Goal: Transaction & Acquisition: Subscribe to service/newsletter

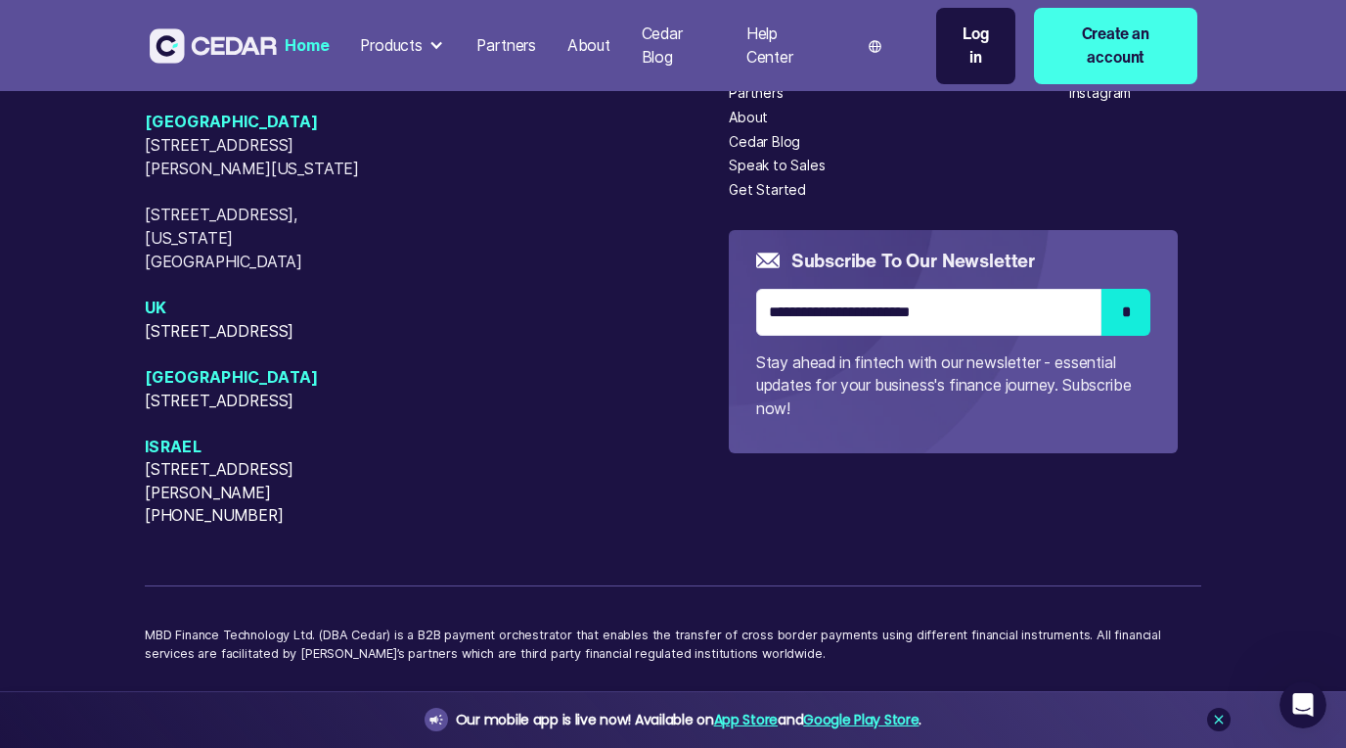
scroll to position [8366, 0]
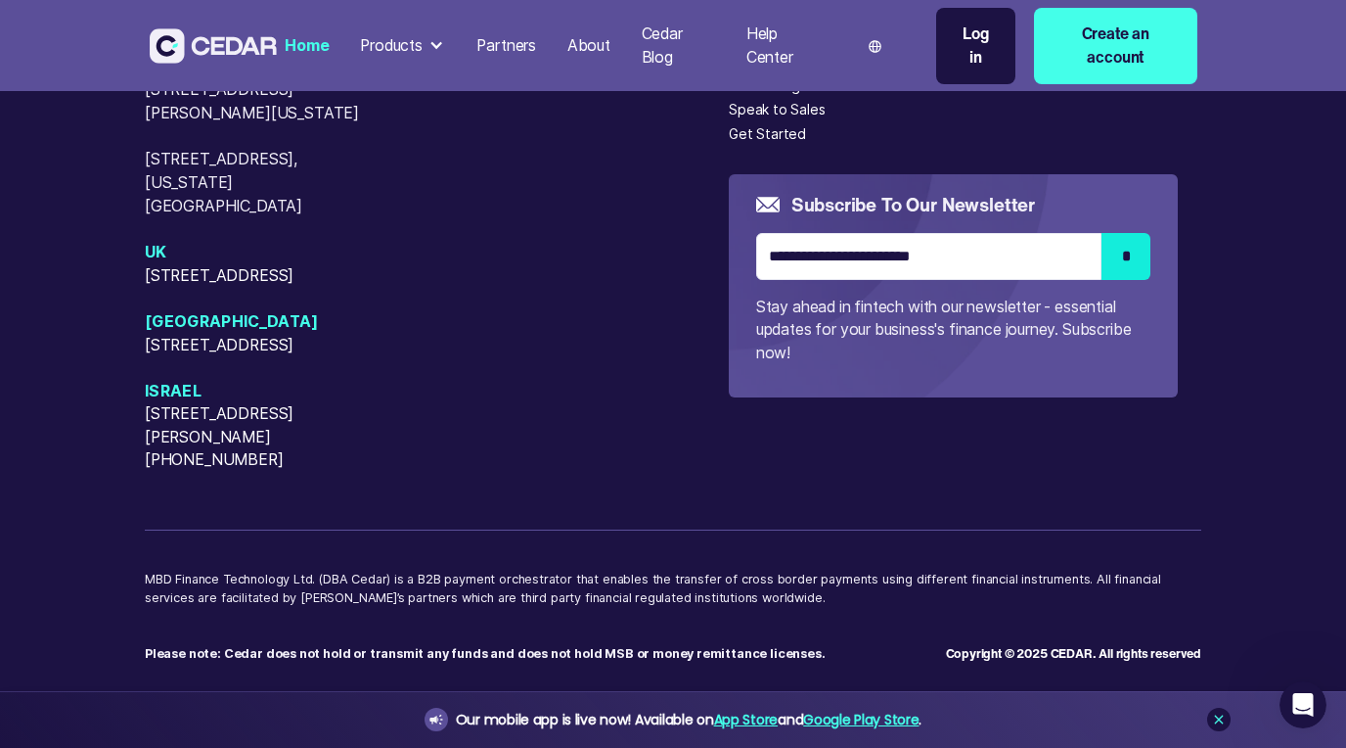
click at [589, 43] on div "About" at bounding box center [589, 45] width 43 height 23
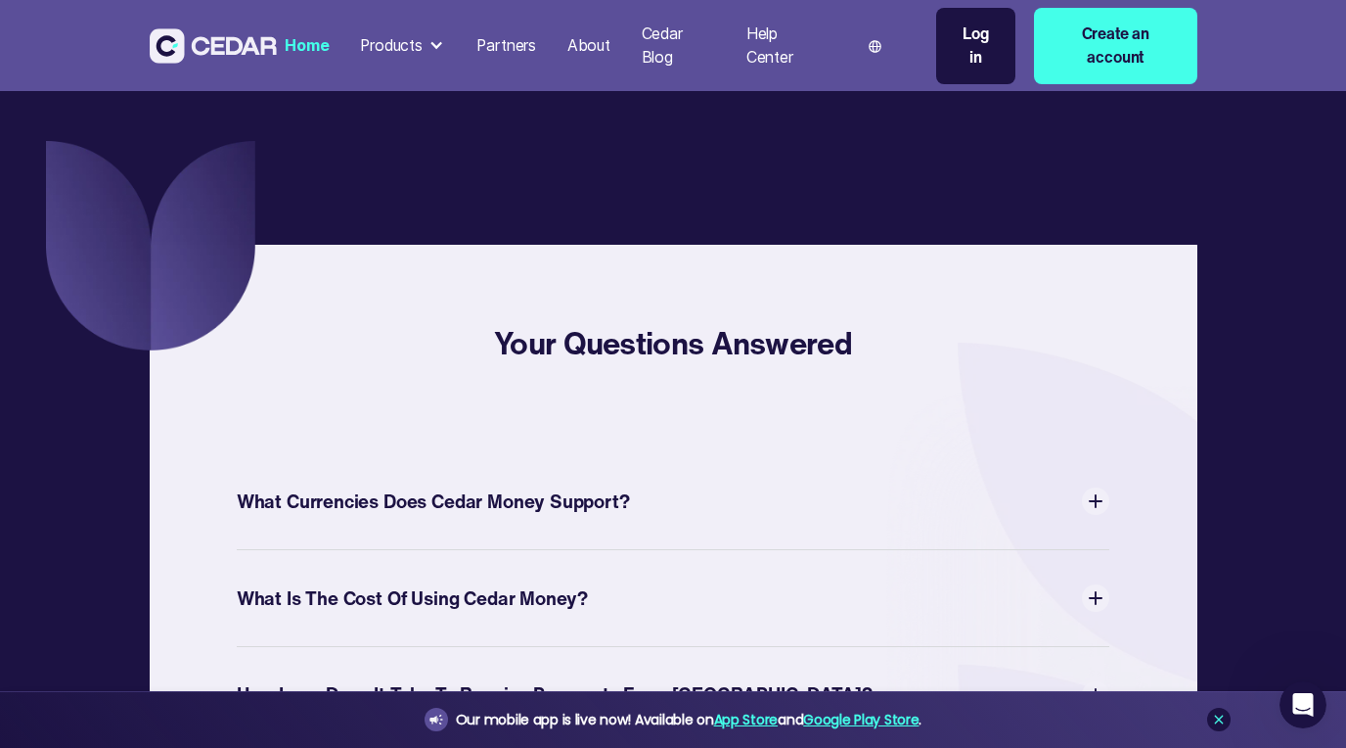
scroll to position [6164, 0]
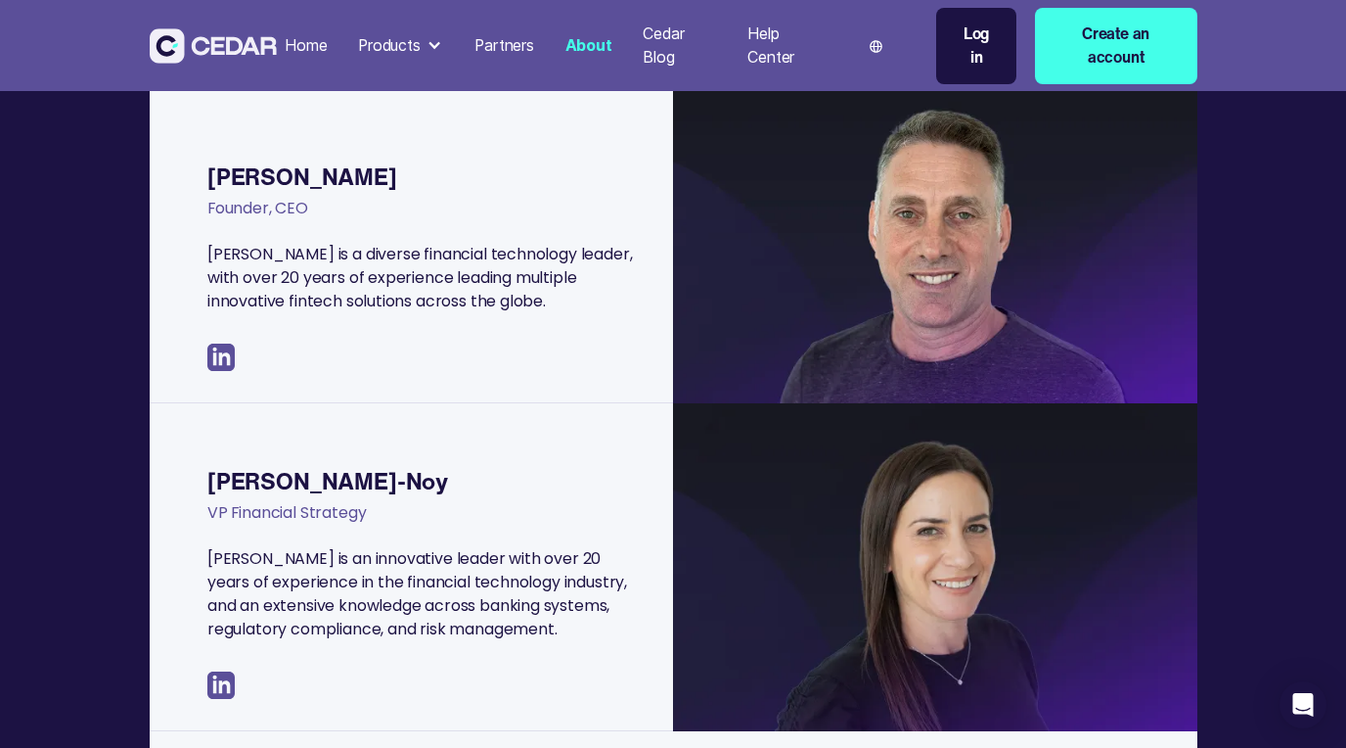
scroll to position [564, 0]
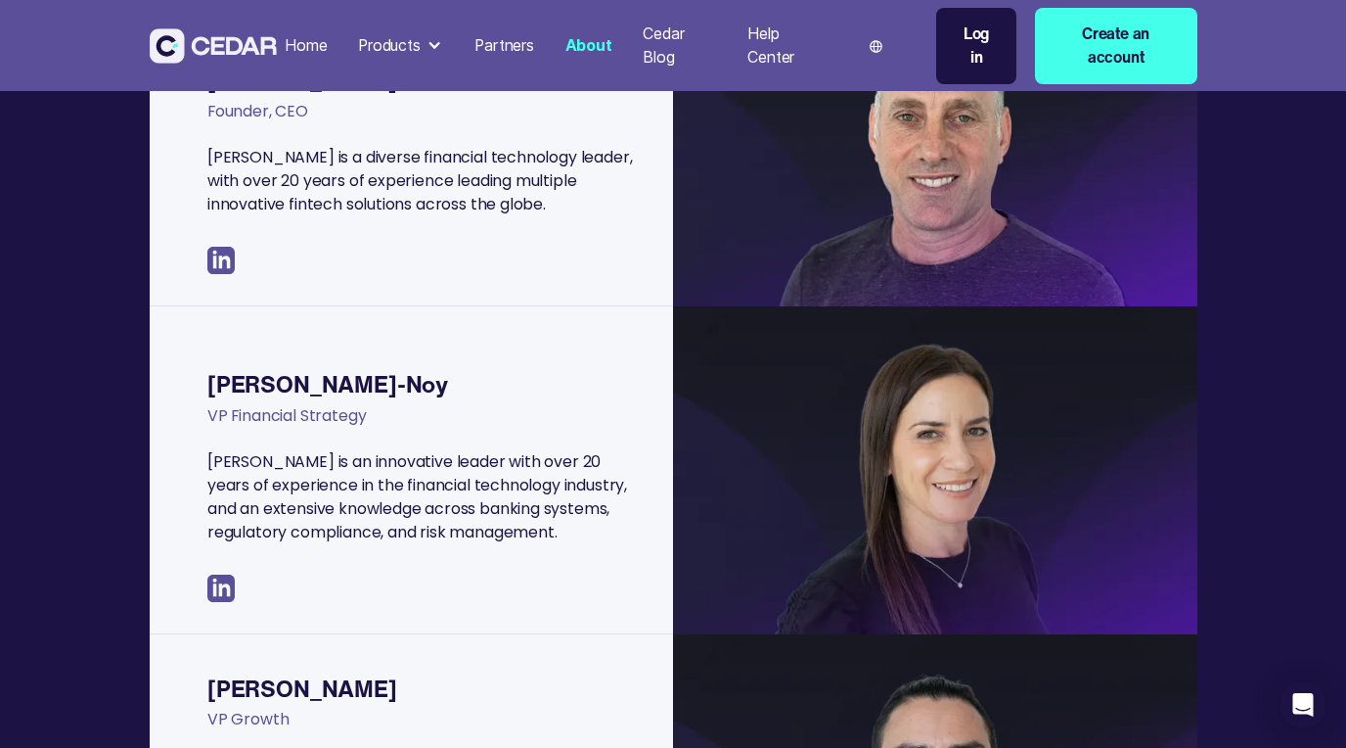
click at [225, 590] on img at bounding box center [220, 587] width 27 height 27
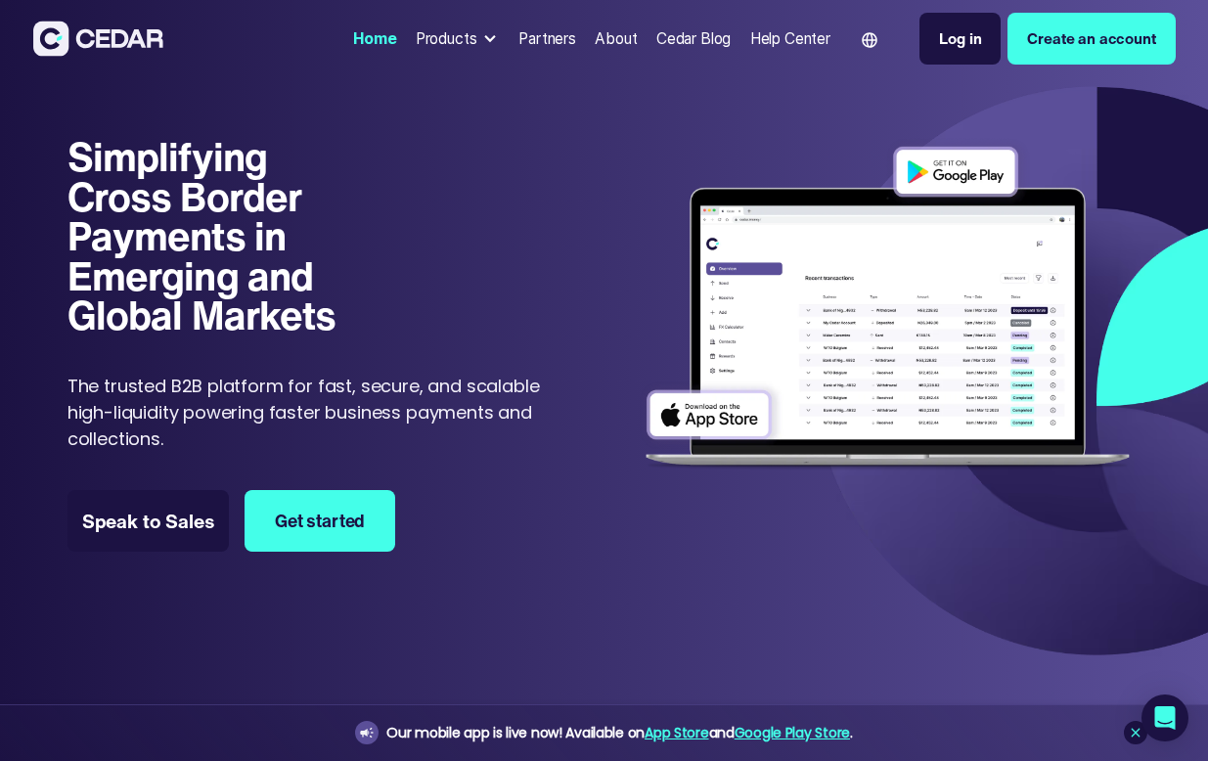
click at [464, 44] on div "Products" at bounding box center [447, 38] width 62 height 23
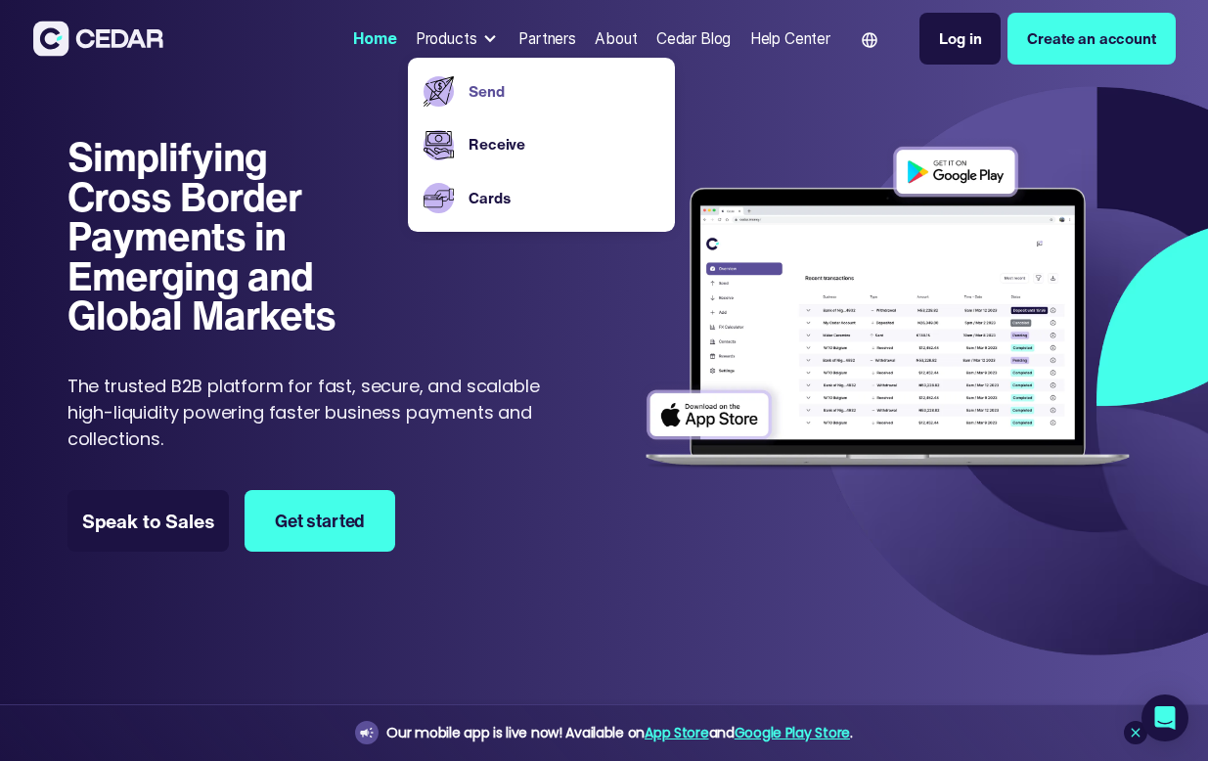
click at [469, 100] on link "Send" at bounding box center [564, 91] width 191 height 23
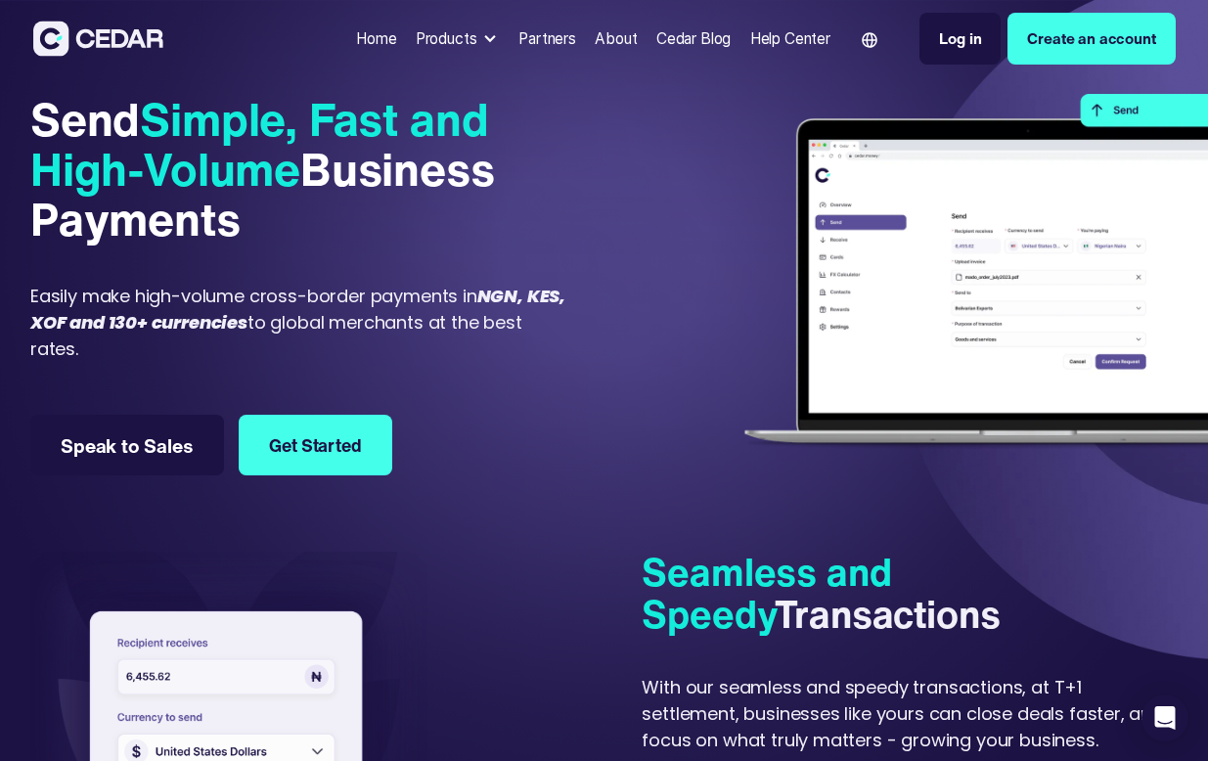
click at [1068, 57] on link "Create an account" at bounding box center [1091, 39] width 167 height 52
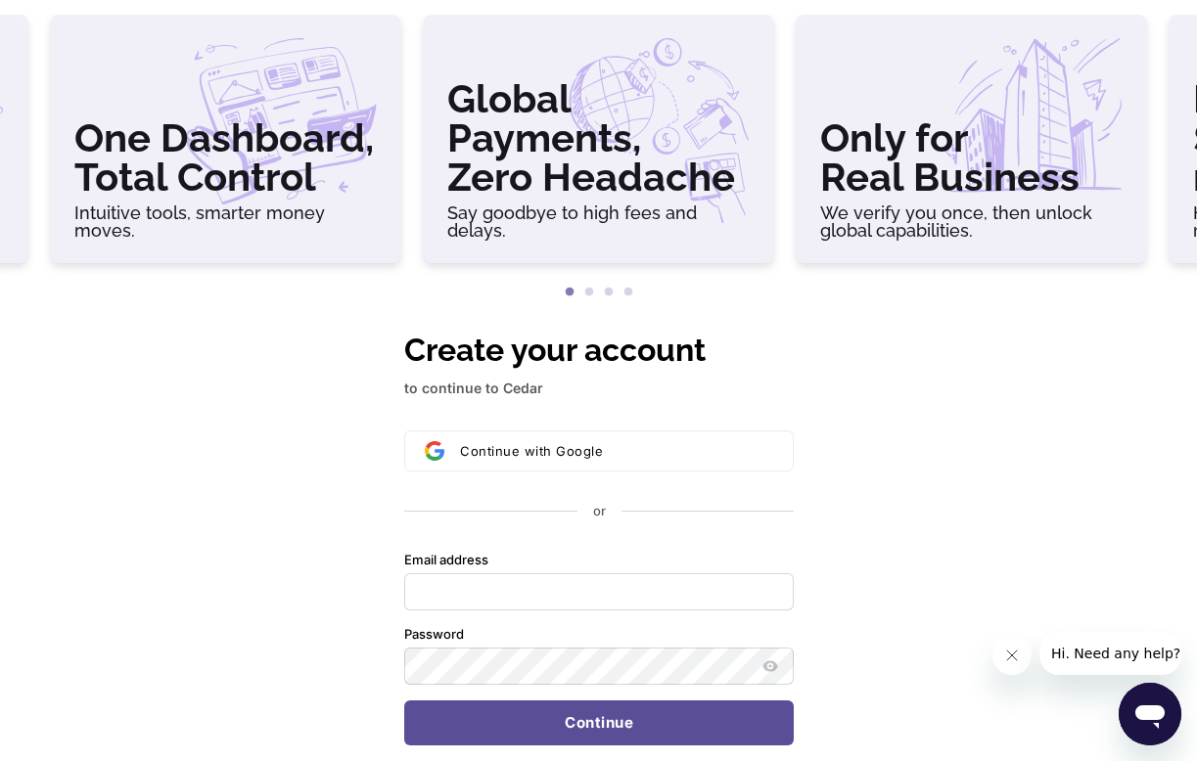
scroll to position [91, 0]
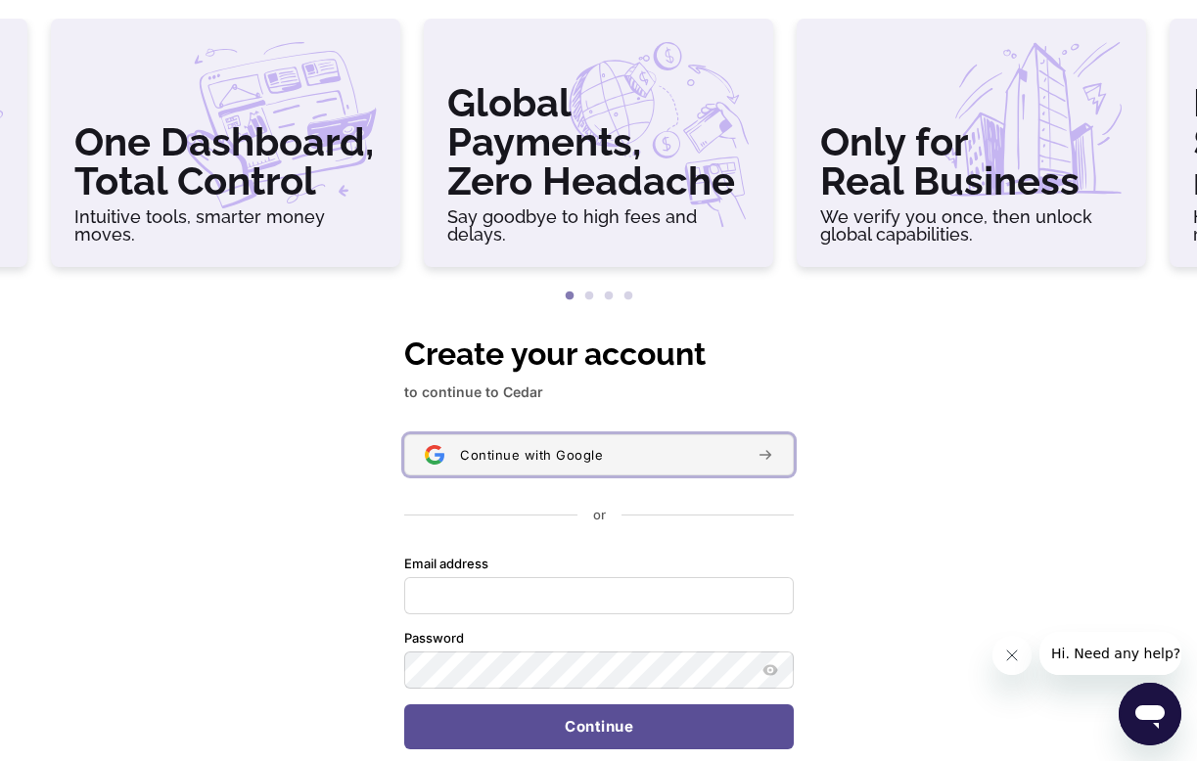
click at [568, 451] on span "Continue with Google" at bounding box center [531, 455] width 143 height 16
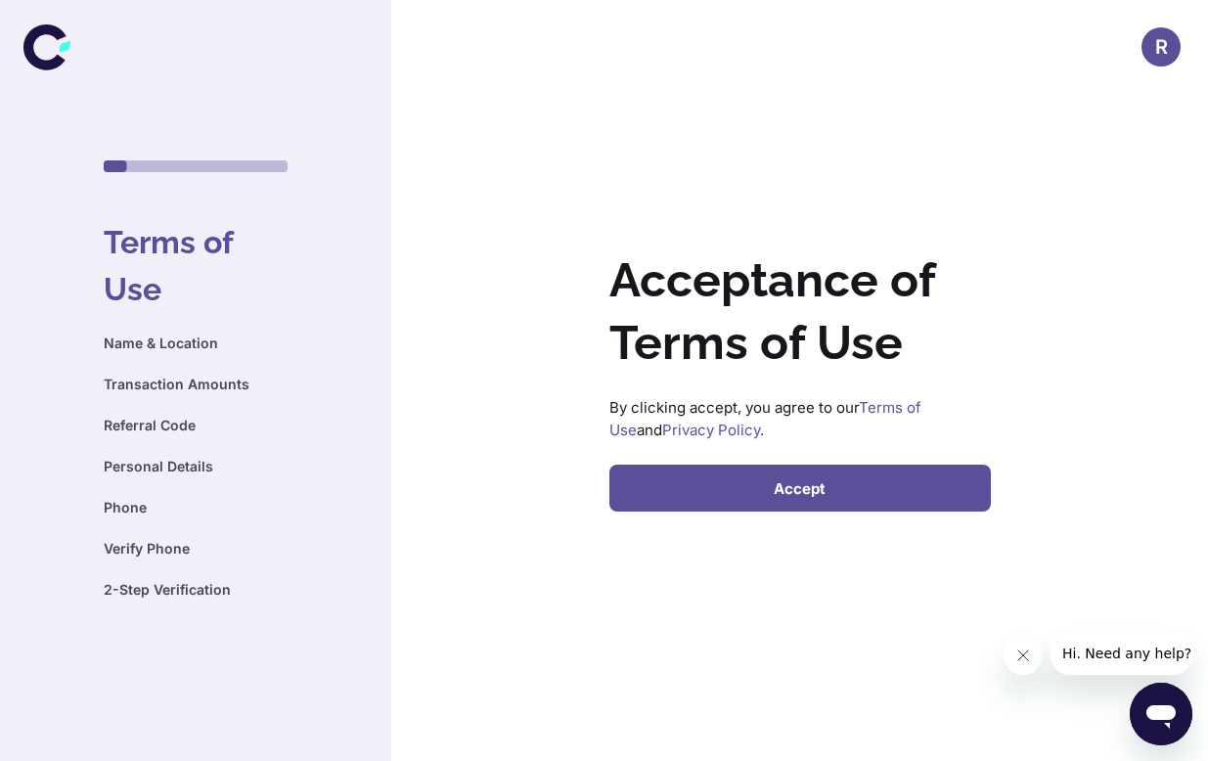
click at [830, 482] on button "Accept" at bounding box center [801, 488] width 382 height 47
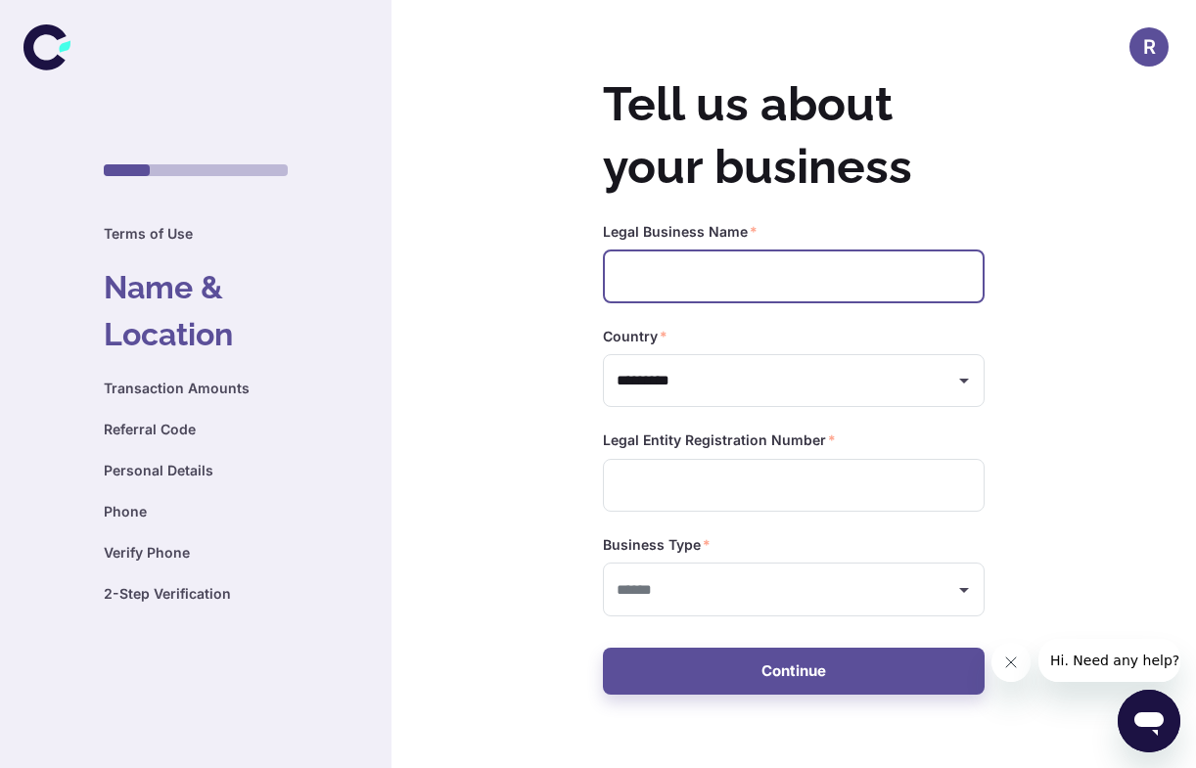
click at [873, 282] on input "text" at bounding box center [794, 277] width 382 height 54
